Goal: Navigation & Orientation: Find specific page/section

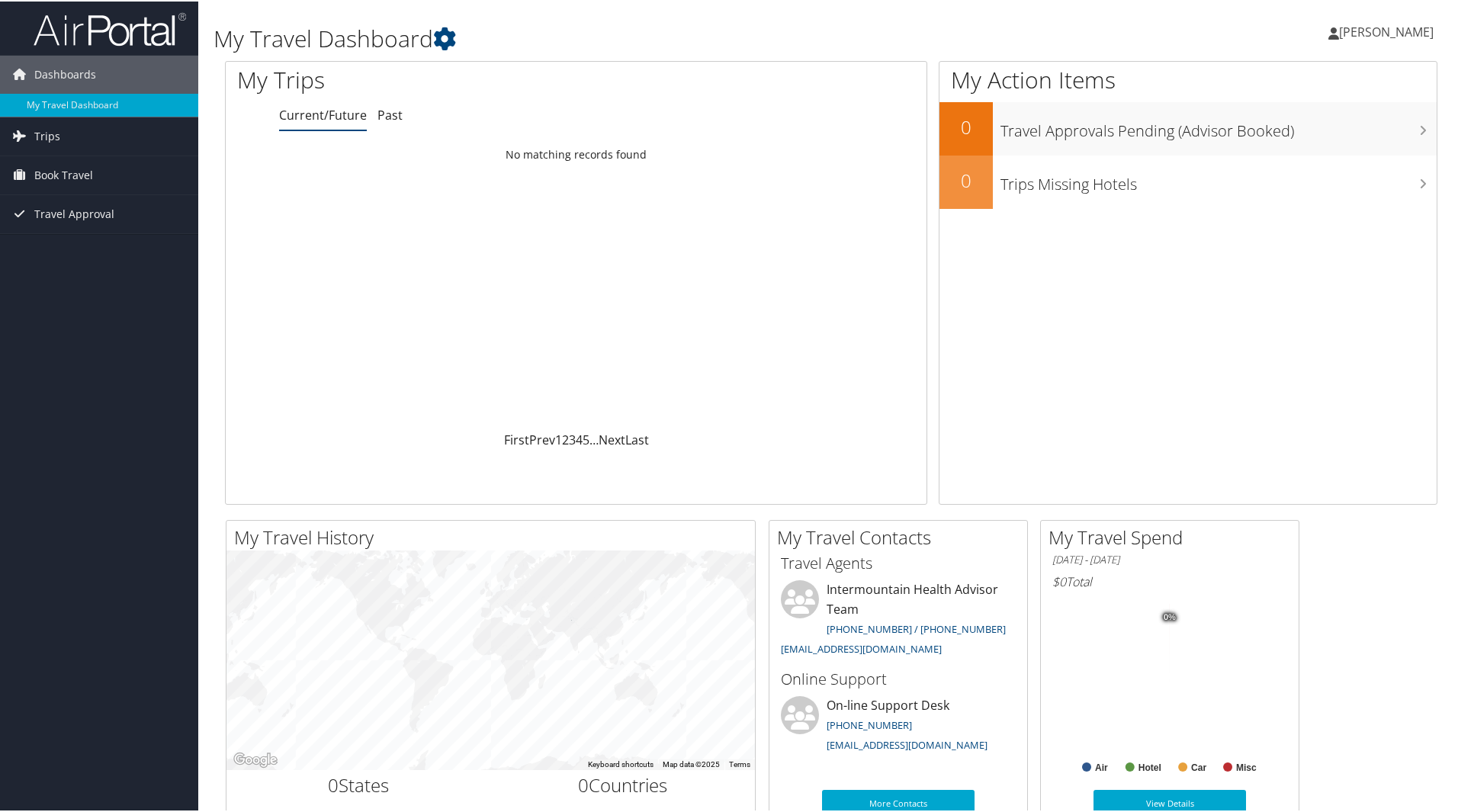
click at [1363, 39] on link "[PERSON_NAME]" at bounding box center [1388, 31] width 120 height 46
click at [1337, 131] on link "View Travel Profile" at bounding box center [1346, 135] width 170 height 26
